Goal: Task Accomplishment & Management: Manage account settings

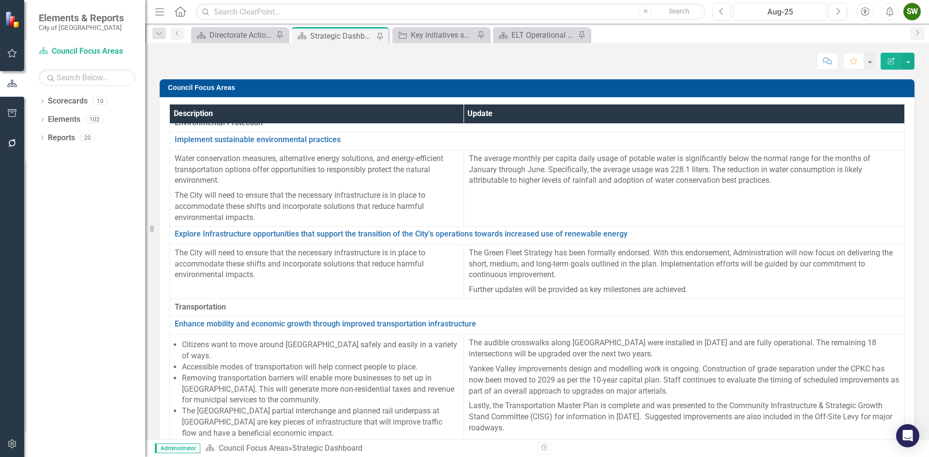
scroll to position [725, 0]
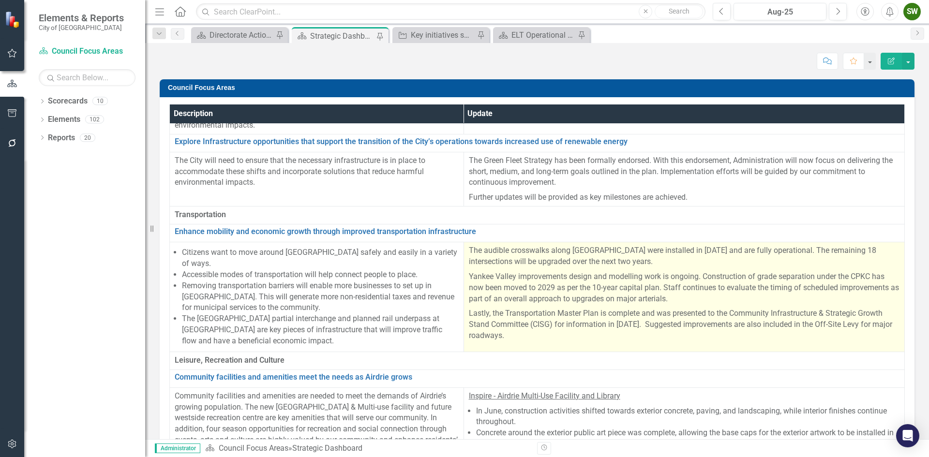
click at [614, 311] on p "Lastly, the Transportation Master Plan is complete and was presented to the Com…" at bounding box center [684, 323] width 430 height 35
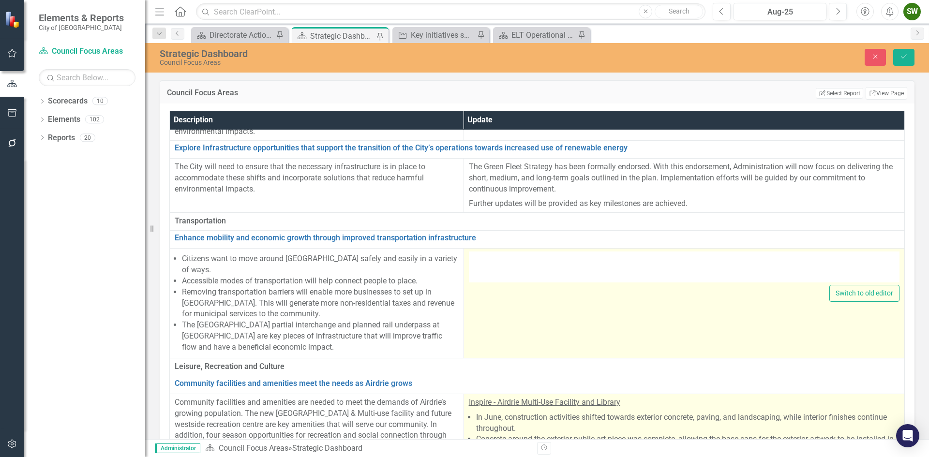
type textarea "<p>The audible crosswalks along [GEOGRAPHIC_DATA] were installed in [DATE] and …"
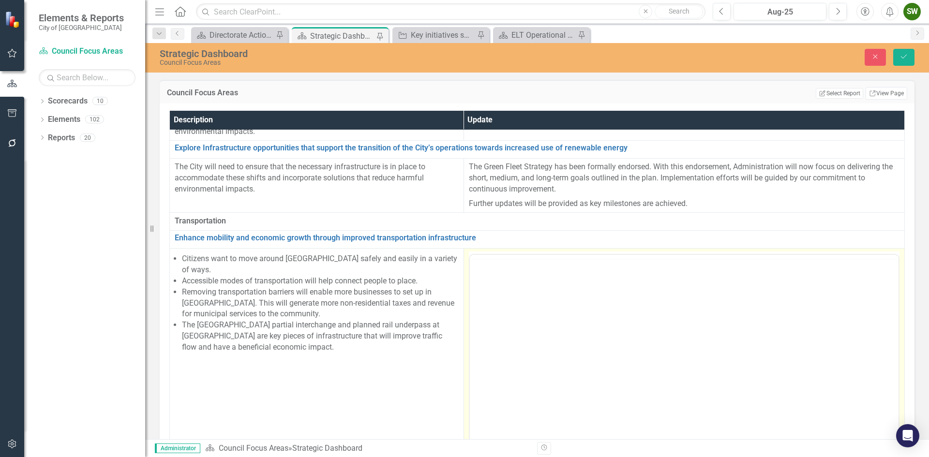
scroll to position [0, 0]
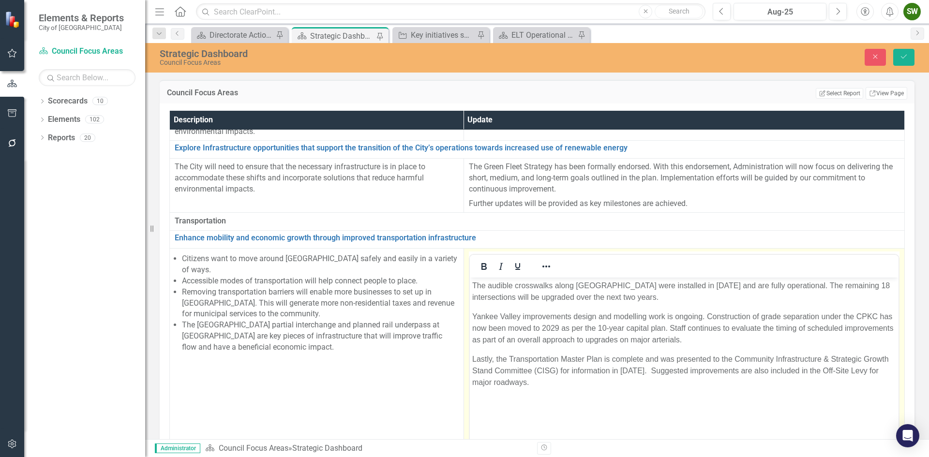
click at [497, 358] on p "Lastly, the Transportation Master Plan is complete and was presented to the Com…" at bounding box center [684, 371] width 424 height 35
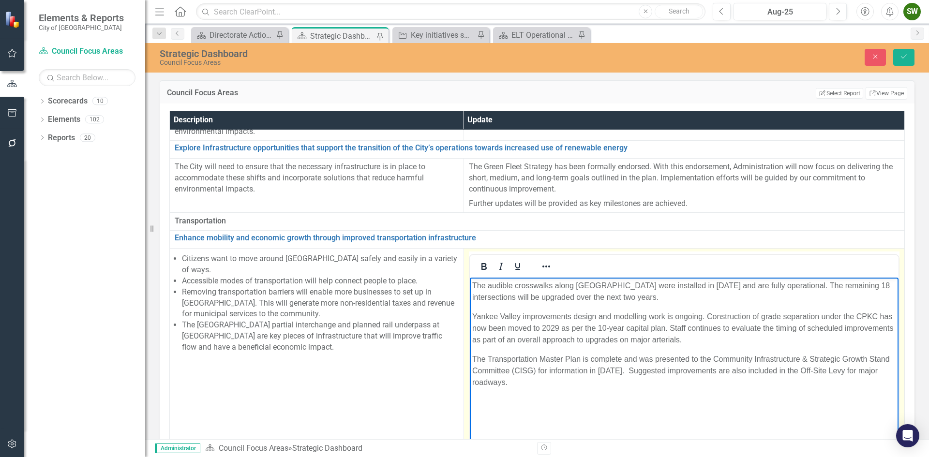
click at [550, 384] on p "The Transportation Master Plan is complete and was presented to the Community I…" at bounding box center [684, 371] width 424 height 35
click at [827, 419] on p "Intersection safety audit for high collision intersections has been completed. …" at bounding box center [684, 421] width 424 height 12
click at [870, 419] on p "Intersection safety audit for high collision intersections has been completed. …" at bounding box center [684, 421] width 424 height 12
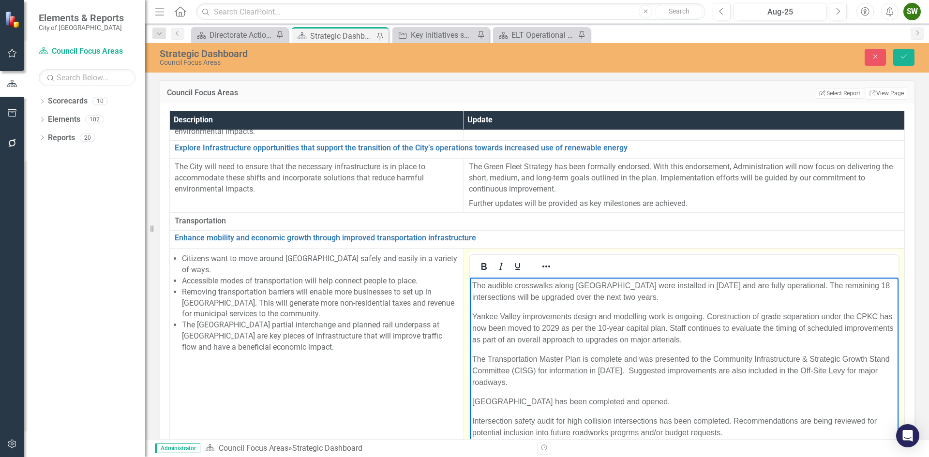
click at [626, 432] on p "Intersection safety audit for high collision intersections has been completed. …" at bounding box center [684, 426] width 424 height 23
click at [746, 429] on p "Intersection safety audit for high collision intersections has been completed. …" at bounding box center [684, 426] width 424 height 23
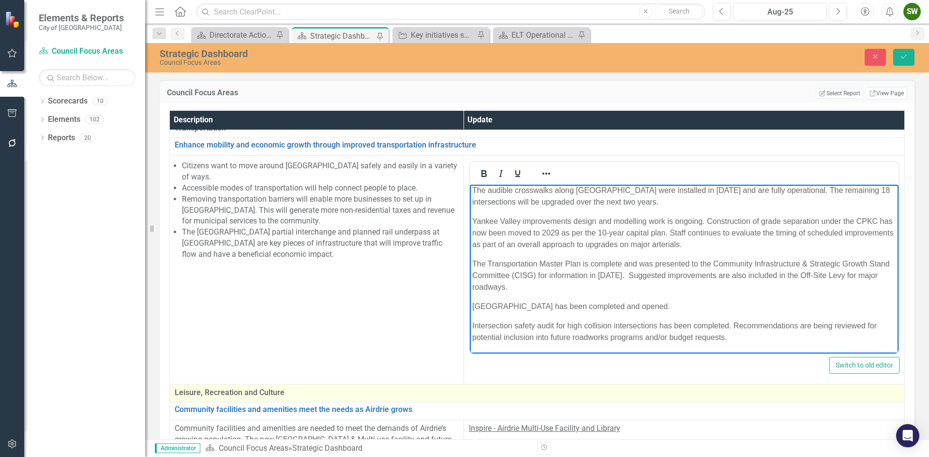
scroll to position [822, 0]
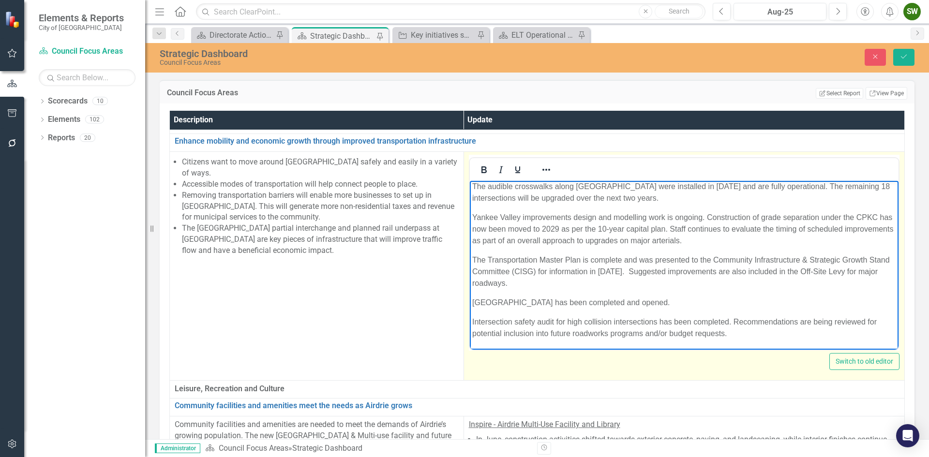
click at [732, 336] on p "Intersection safety audit for high collision intersections has been completed. …" at bounding box center [684, 327] width 424 height 23
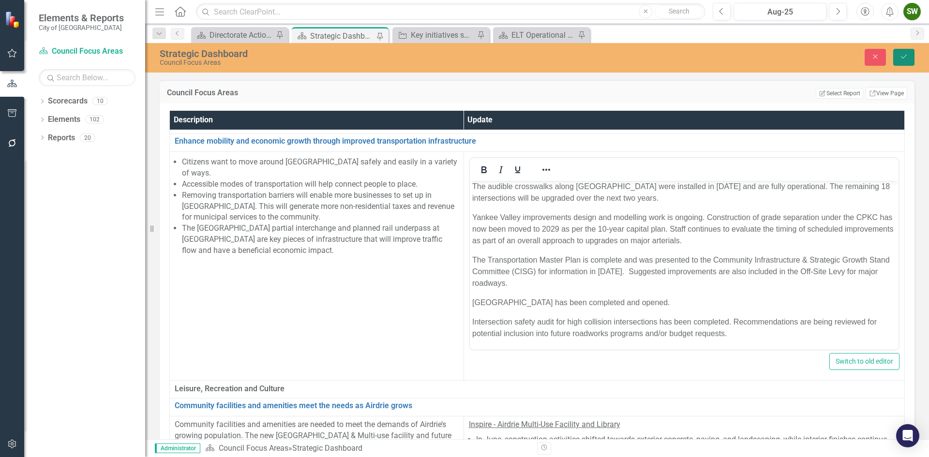
click at [904, 57] on icon "Save" at bounding box center [903, 56] width 9 height 7
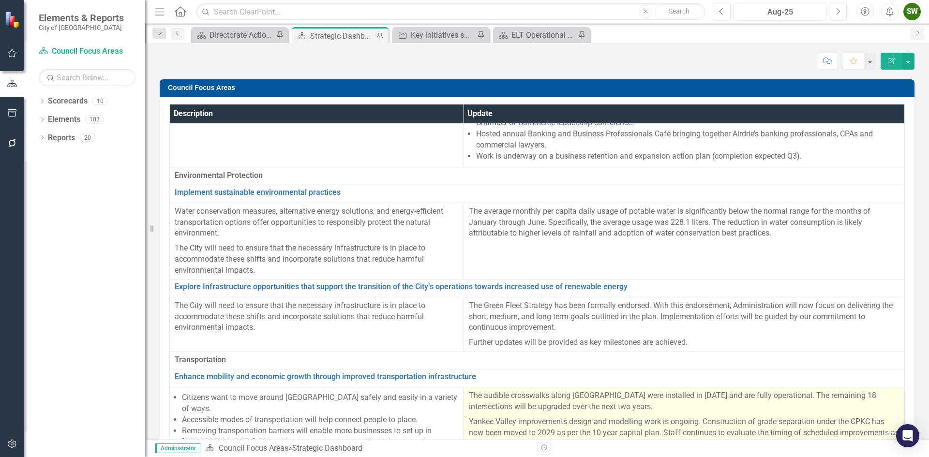
scroll to position [629, 0]
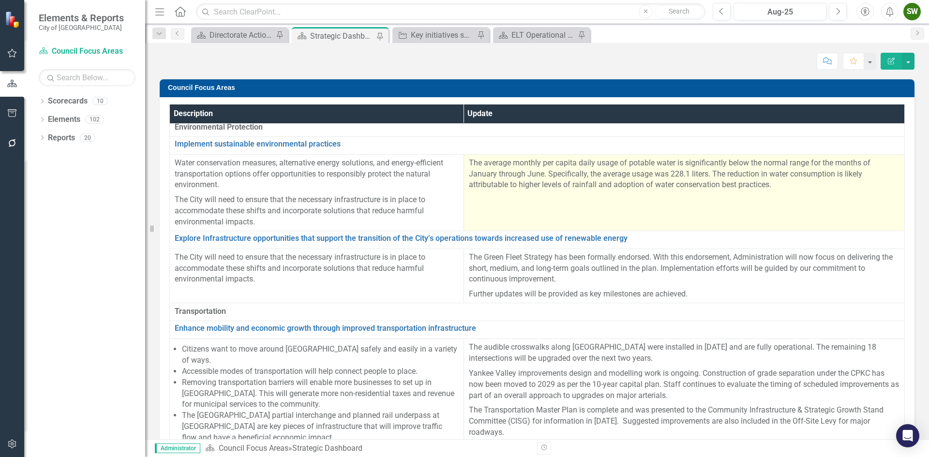
click at [469, 160] on p "The average monthly per capita daily usage of potable water is significantly be…" at bounding box center [684, 174] width 430 height 33
click at [470, 162] on p "The average monthly per capita daily usage of potable water is significantly be…" at bounding box center [684, 174] width 430 height 33
click at [533, 185] on p "The average monthly per capita daily usage of potable water is significantly be…" at bounding box center [684, 174] width 430 height 33
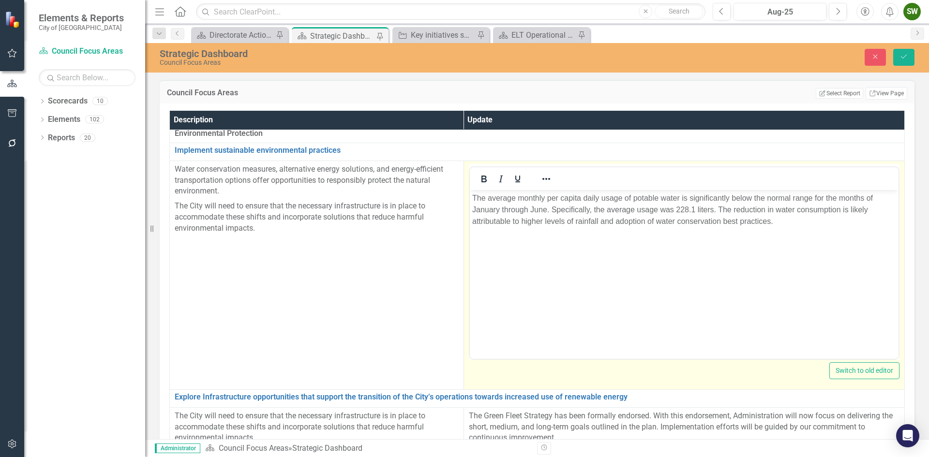
scroll to position [0, 0]
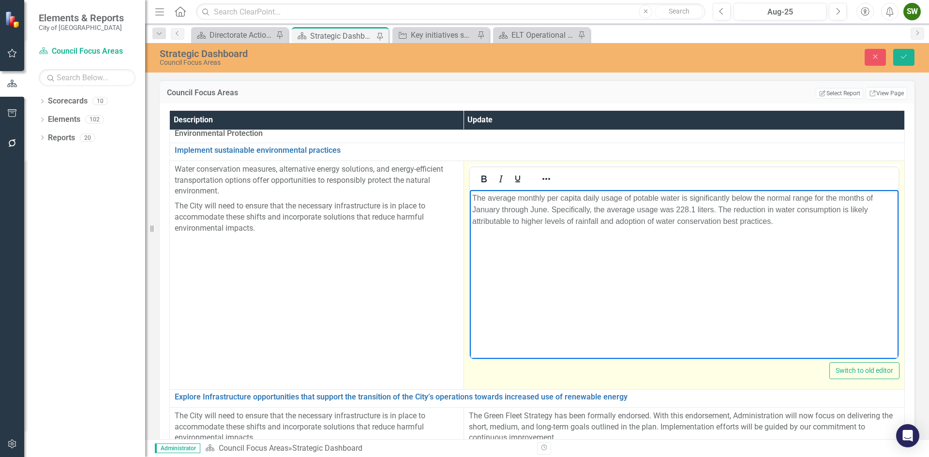
drag, startPoint x: 472, startPoint y: 195, endPoint x: 476, endPoint y: 203, distance: 9.1
click at [473, 195] on p "The average monthly per capita daily usage of potable water is significantly be…" at bounding box center [684, 209] width 424 height 35
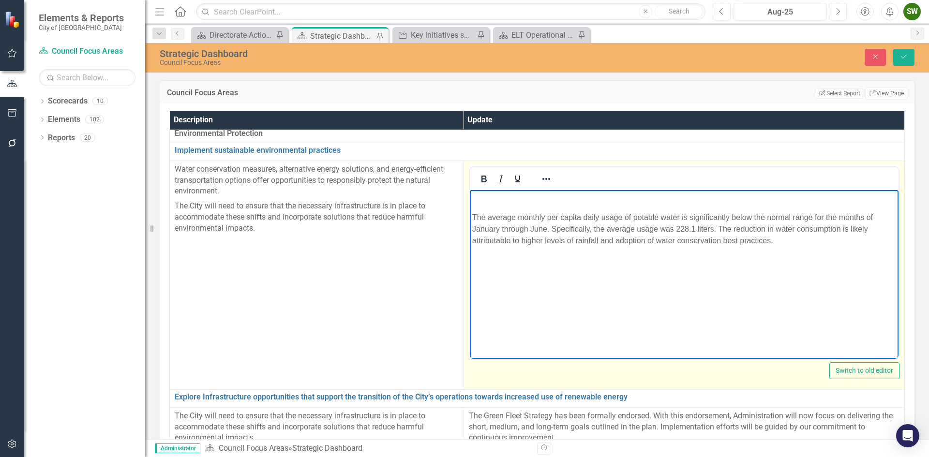
click at [481, 199] on p "Rich Text Area. Press ALT-0 for help." at bounding box center [684, 198] width 424 height 12
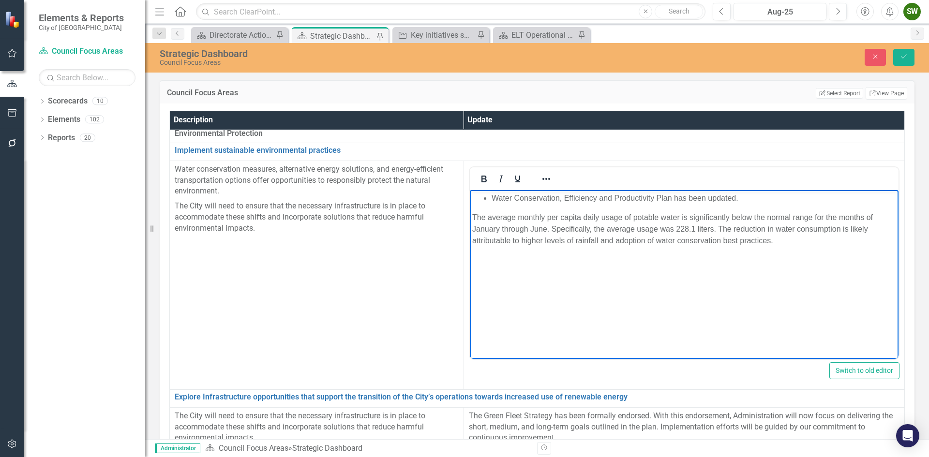
click at [491, 196] on li "Water Conservation, Efficiency and Productivity Plan has been updated." at bounding box center [693, 198] width 404 height 12
click at [727, 198] on p "Water Conservation, Efficiency and Productivity Plan has been updated." at bounding box center [684, 198] width 424 height 12
click at [668, 279] on body "Water Conservation, Efficiency and Productivity Plan has been updated. The aver…" at bounding box center [683, 262] width 428 height 145
click at [523, 259] on body "Water Conservation, Efficiency and Productivity Plan has been updated. The aver…" at bounding box center [683, 262] width 428 height 145
click at [905, 58] on icon "Save" at bounding box center [903, 56] width 9 height 7
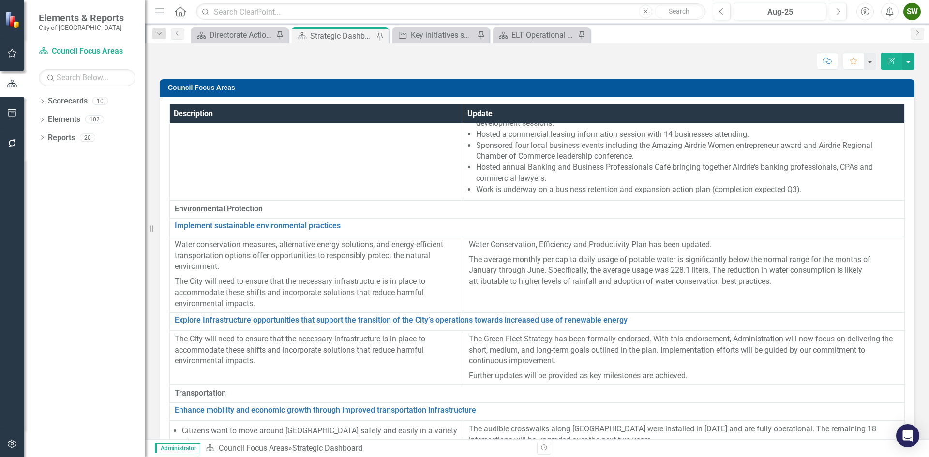
scroll to position [580, 0]
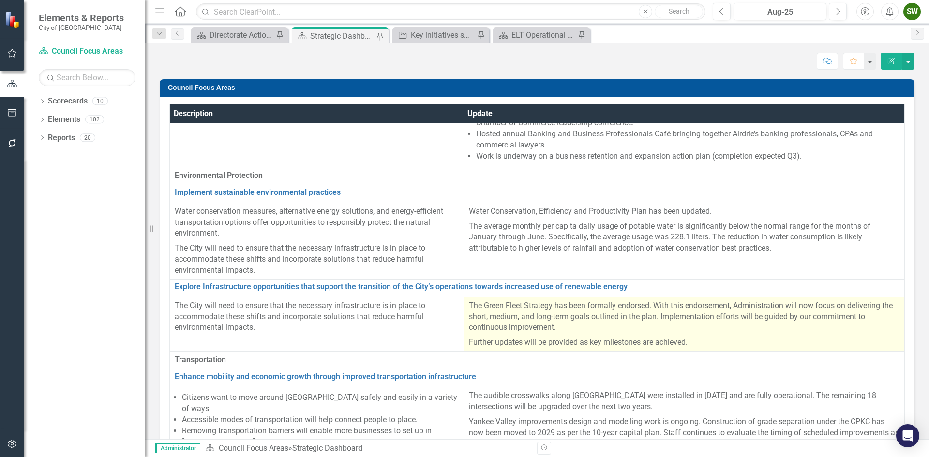
click at [732, 328] on p "The Green Fleet Strategy has been formally endorsed. With this endorsement, Adm…" at bounding box center [684, 317] width 430 height 35
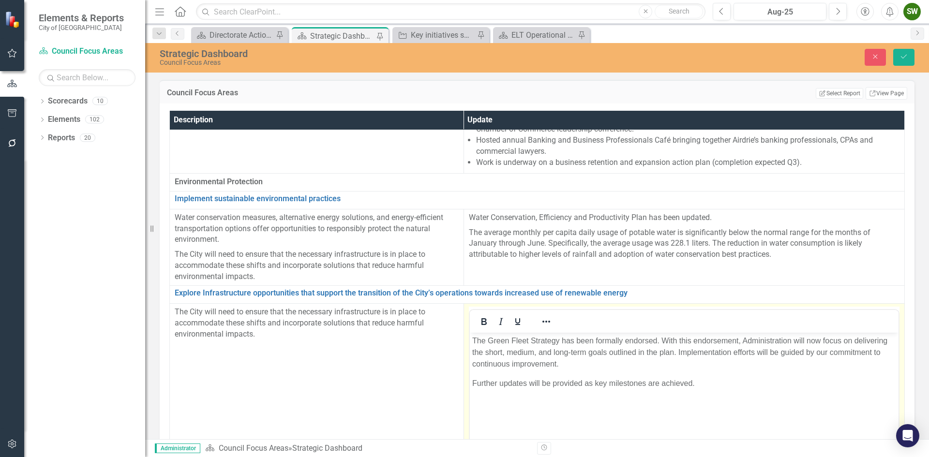
scroll to position [0, 0]
click at [568, 366] on p "The Green Fleet Strategy has been formally endorsed. With this endorsement, Adm…" at bounding box center [684, 352] width 424 height 35
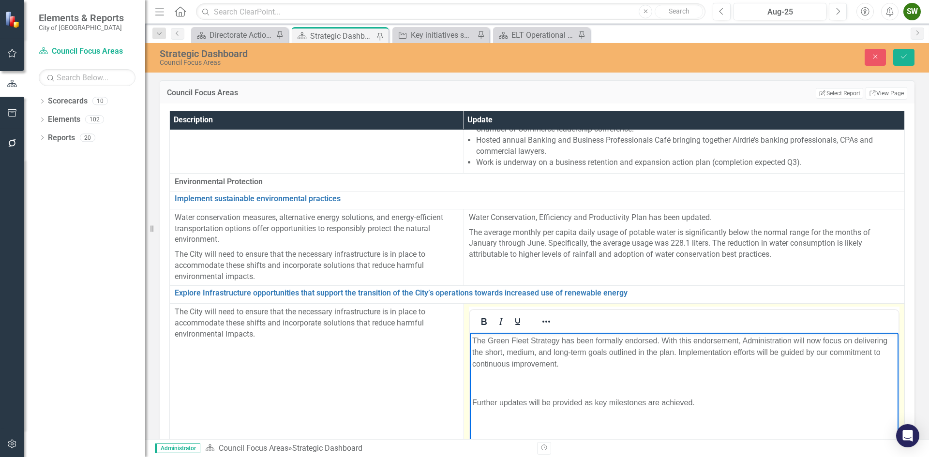
click at [473, 379] on p "Rich Text Area. Press ALT-0 for help." at bounding box center [684, 383] width 424 height 12
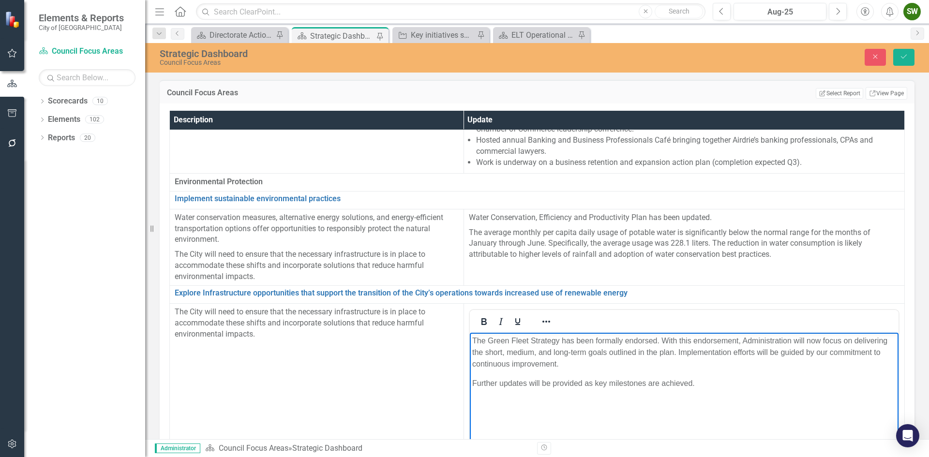
click at [725, 384] on p "Further updates will be provided as key milestones are achieved." at bounding box center [684, 383] width 424 height 12
paste body "Rich Text Area. Press ALT-0 for help."
click at [483, 401] on p "• Airdrie is participating in an multi-jurisdictional assessment of Zero Emissi…" at bounding box center [684, 403] width 424 height 12
click at [756, 384] on p "Further updates will be provided as key milestones are achieved." at bounding box center [684, 383] width 424 height 12
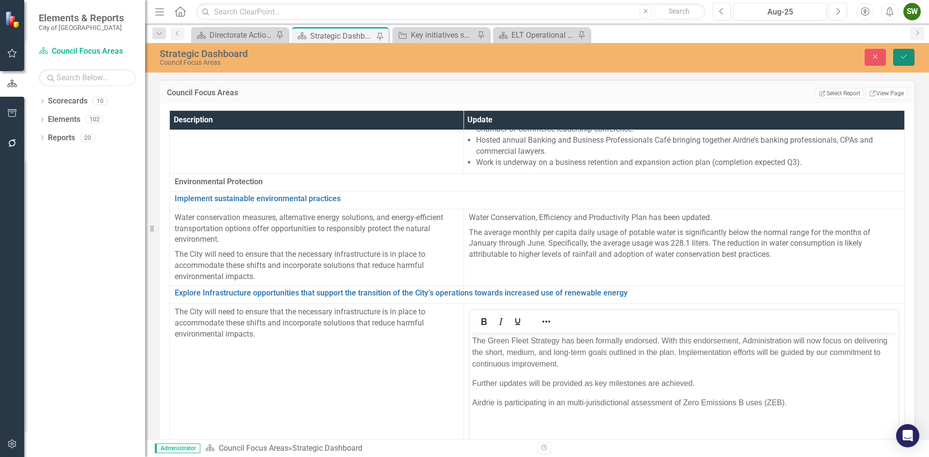
click at [905, 58] on icon "Save" at bounding box center [903, 56] width 9 height 7
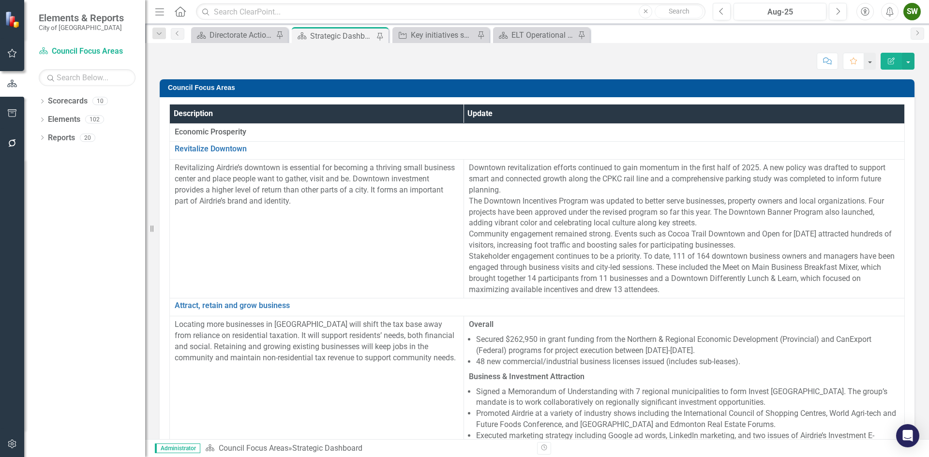
click at [915, 12] on div "SW" at bounding box center [911, 11] width 17 height 17
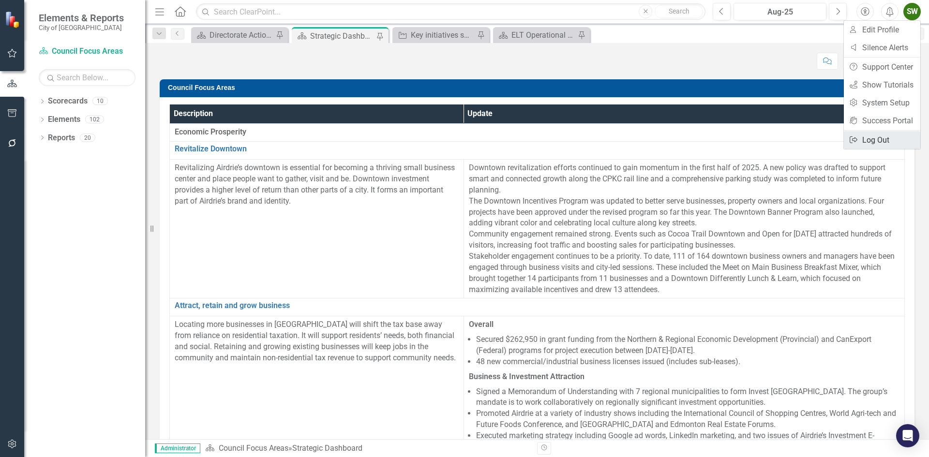
click at [882, 140] on link "Logout Log Out" at bounding box center [881, 140] width 76 height 18
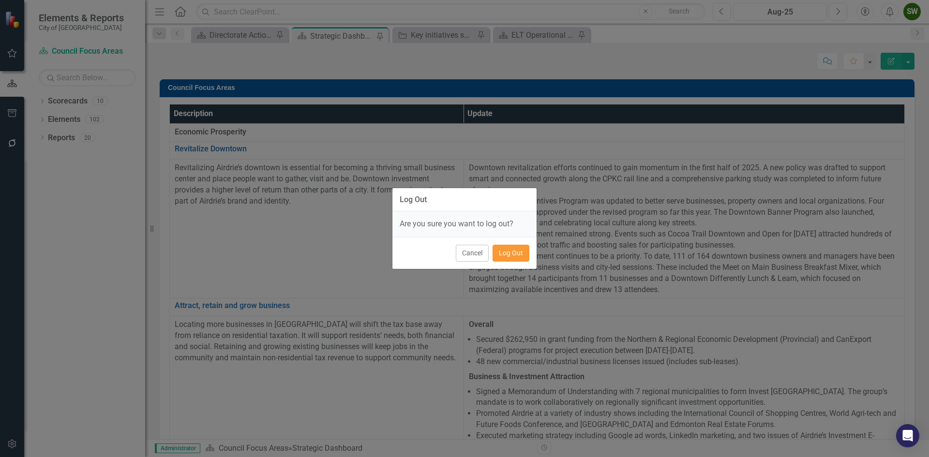
click at [516, 254] on button "Log Out" at bounding box center [510, 253] width 37 height 17
